Goal: Task Accomplishment & Management: Use online tool/utility

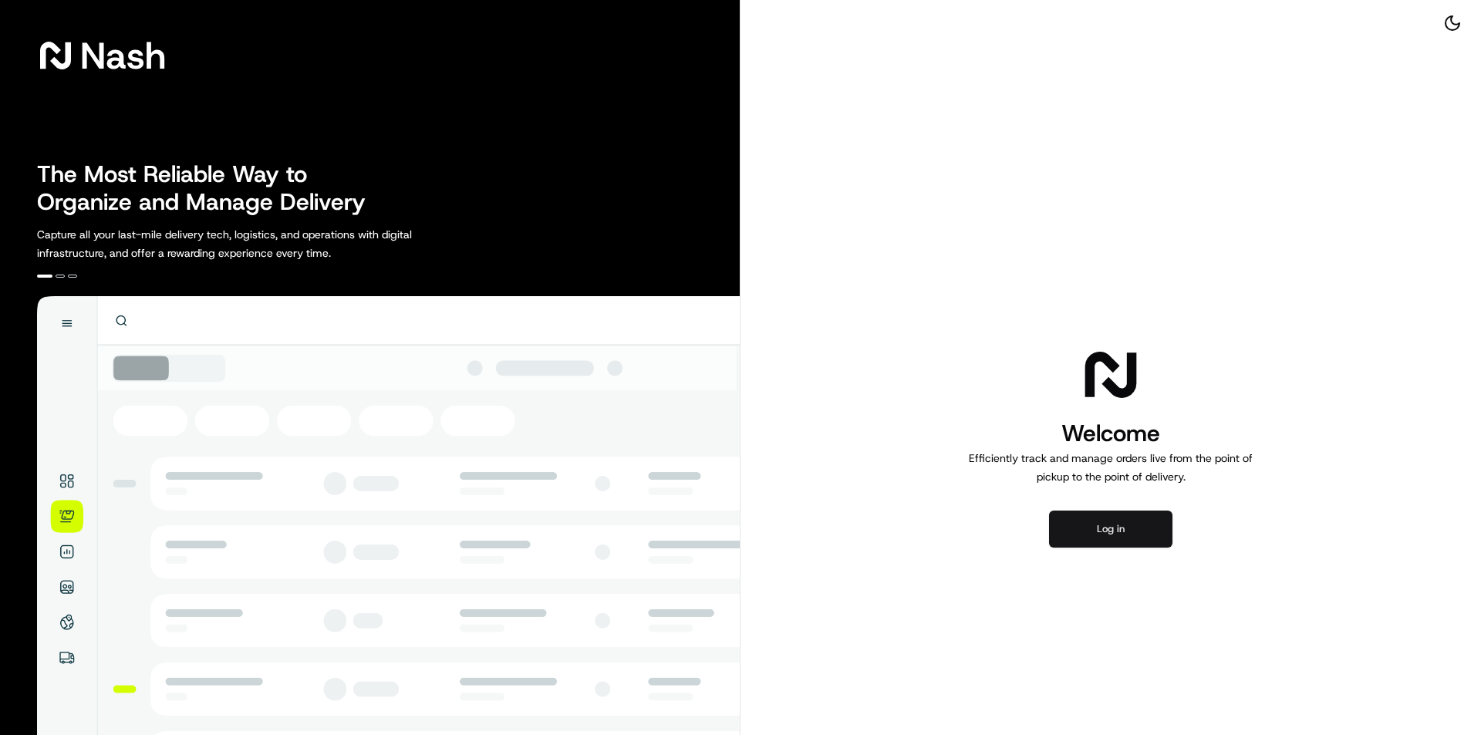
click at [1115, 535] on button "Log in" at bounding box center [1110, 529] width 123 height 37
